Goal: Register for event/course

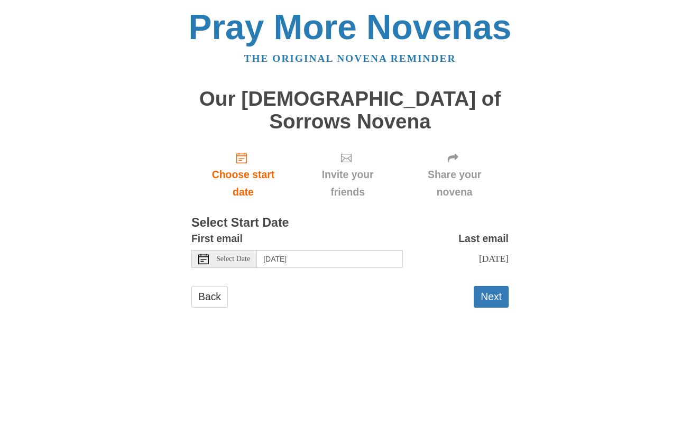
click at [238, 255] on span "Select Date" at bounding box center [233, 258] width 34 height 7
click at [361, 250] on input "Sunday, September 7th" at bounding box center [330, 259] width 146 height 18
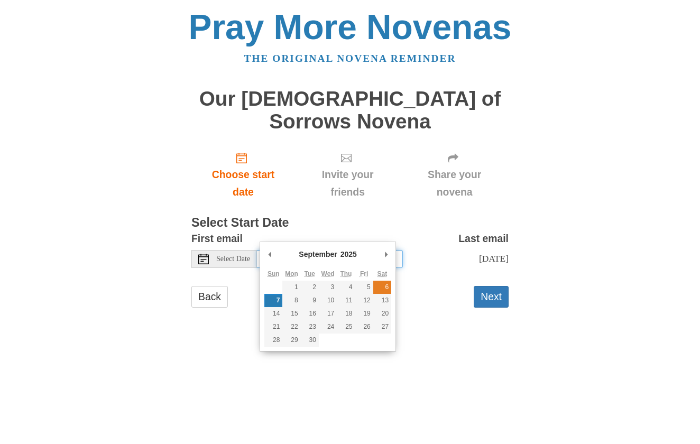
type input "Saturday, September 6th"
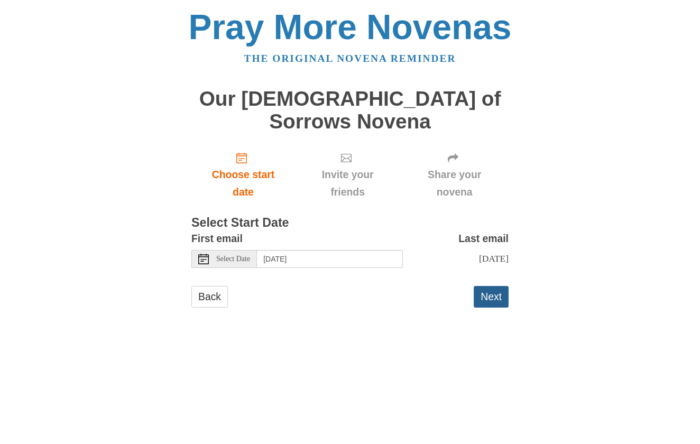
click at [497, 286] on button "Next" at bounding box center [491, 297] width 35 height 22
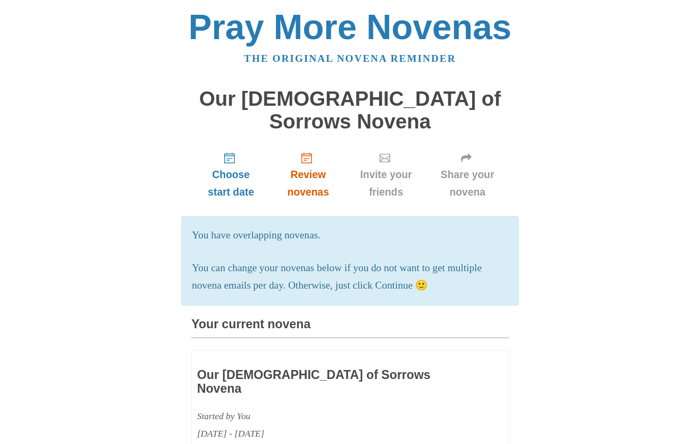
click at [311, 166] on span "Review novenas" at bounding box center [308, 183] width 54 height 35
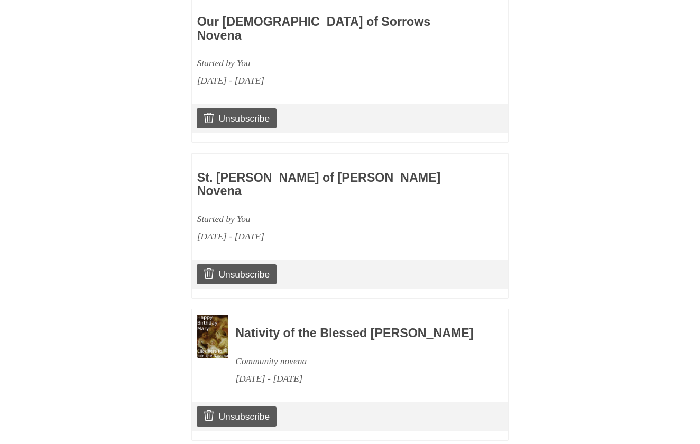
scroll to position [544, 0]
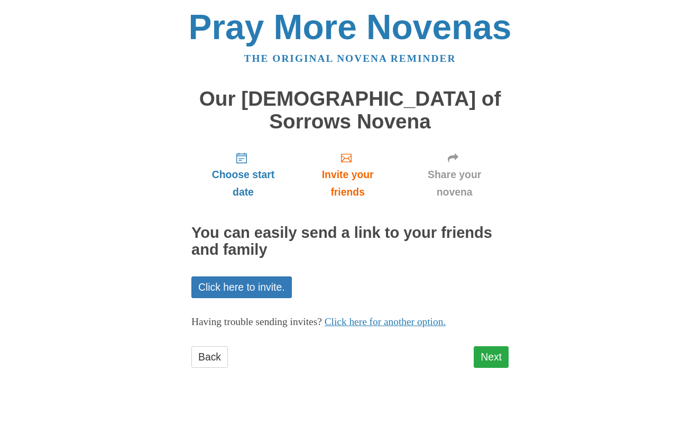
click at [485, 346] on link "Next" at bounding box center [491, 357] width 35 height 22
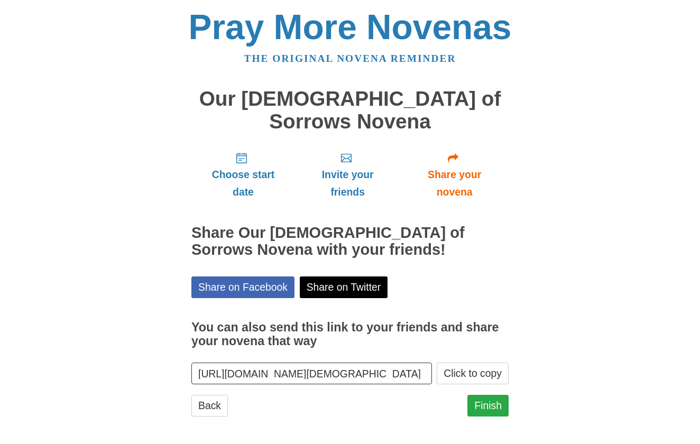
click at [487, 395] on link "Finish" at bounding box center [487, 406] width 41 height 22
